Goal: Manage account settings

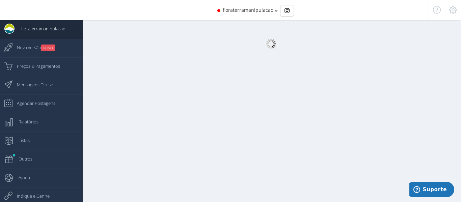
select select "[DEMOGRAPHIC_DATA]"
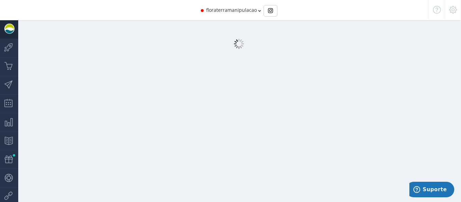
select select "[DEMOGRAPHIC_DATA]"
